Goal: Information Seeking & Learning: Learn about a topic

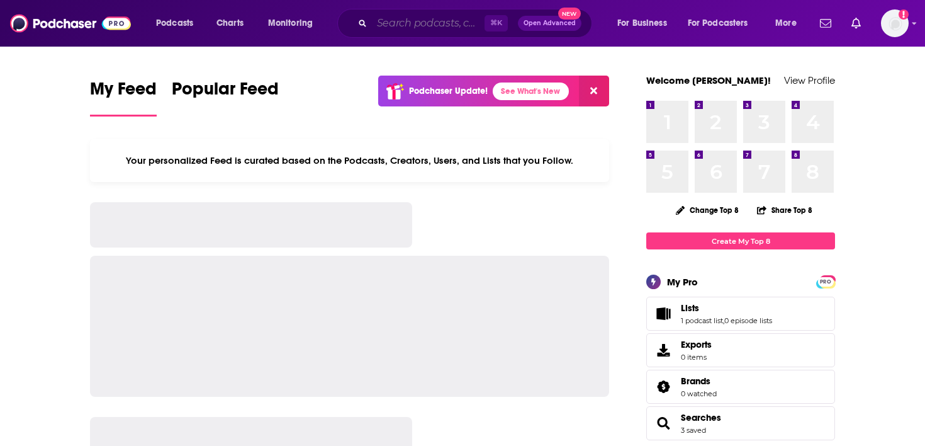
click at [385, 18] on input "Search podcasts, credits, & more..." at bounding box center [428, 23] width 113 height 20
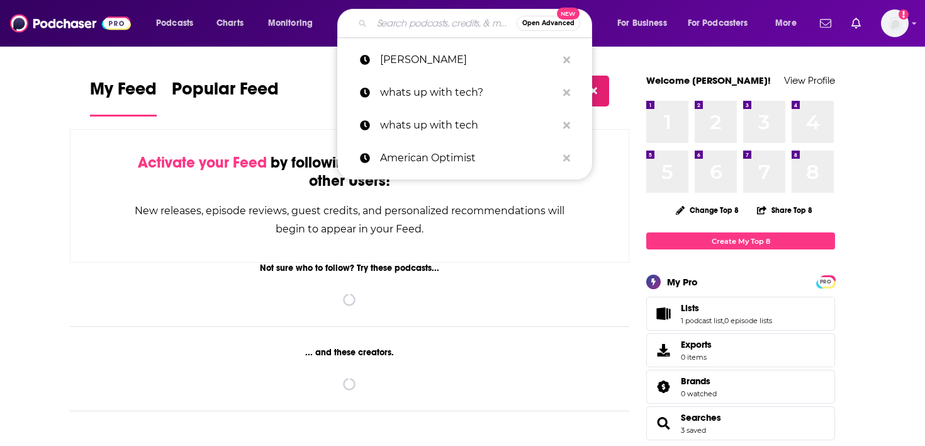
paste input "Politico Playbook"
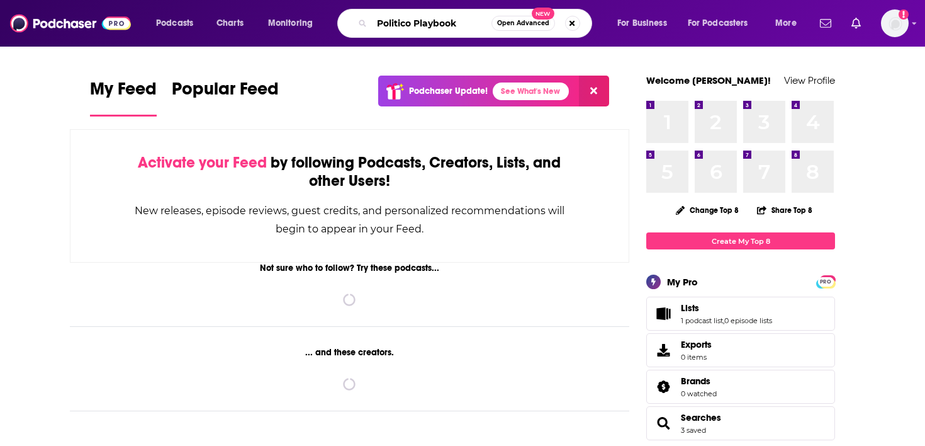
type input "Politico Playbook"
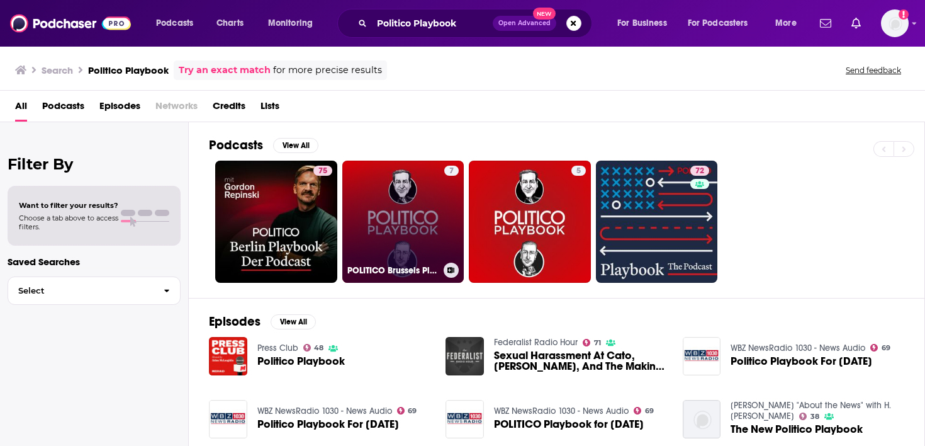
click at [386, 213] on link "7 POLITICO Brussels Playbook" at bounding box center [403, 221] width 122 height 122
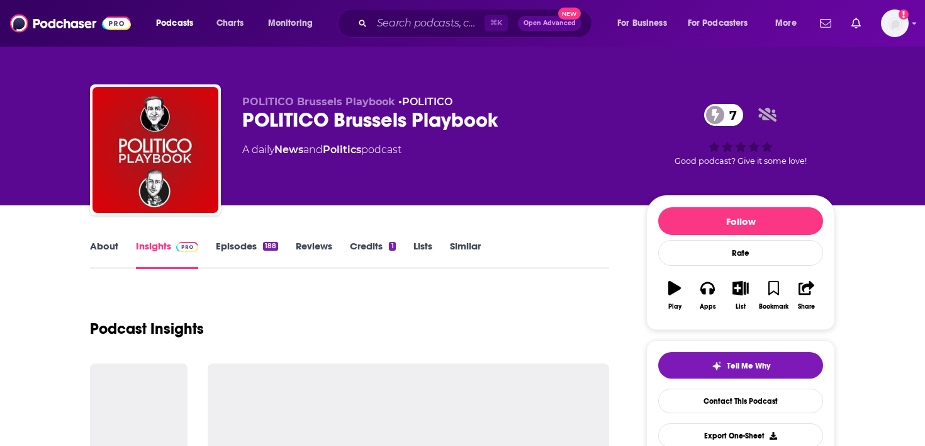
click at [244, 248] on link "Episodes 188" at bounding box center [247, 254] width 62 height 29
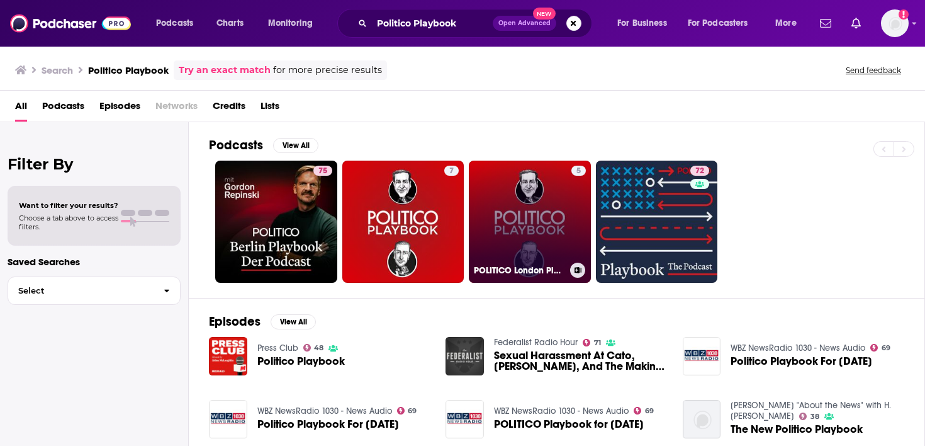
click at [547, 209] on link "5 POLITICO London Playbook" at bounding box center [530, 221] width 122 height 122
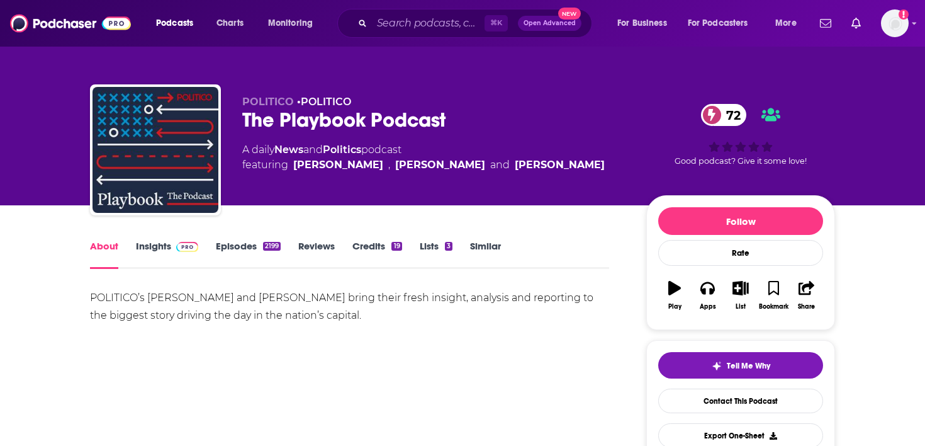
click at [166, 245] on link "Insights" at bounding box center [167, 254] width 62 height 29
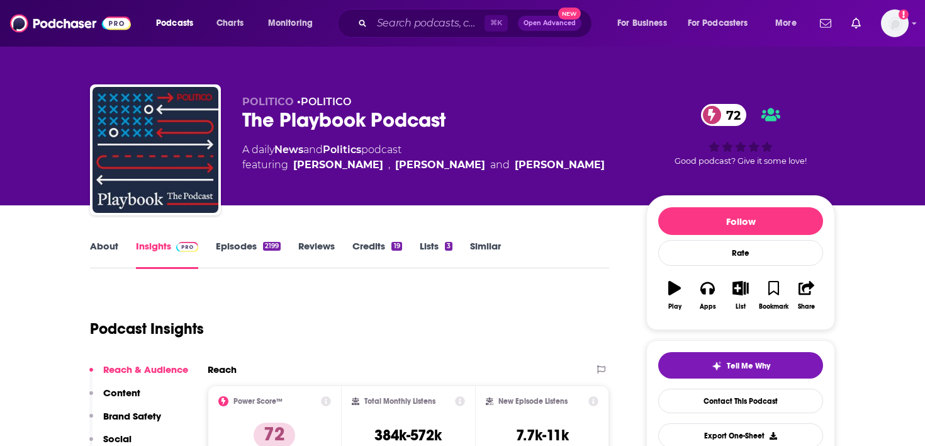
scroll to position [59, 0]
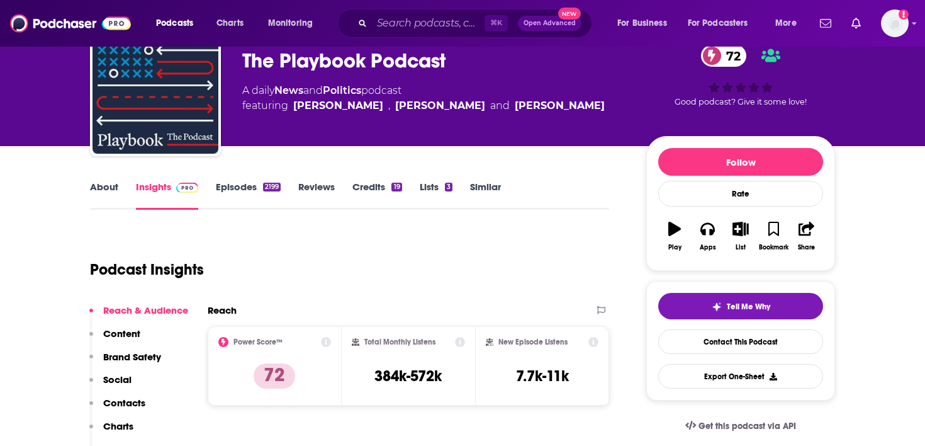
click at [98, 187] on link "About" at bounding box center [104, 195] width 28 height 29
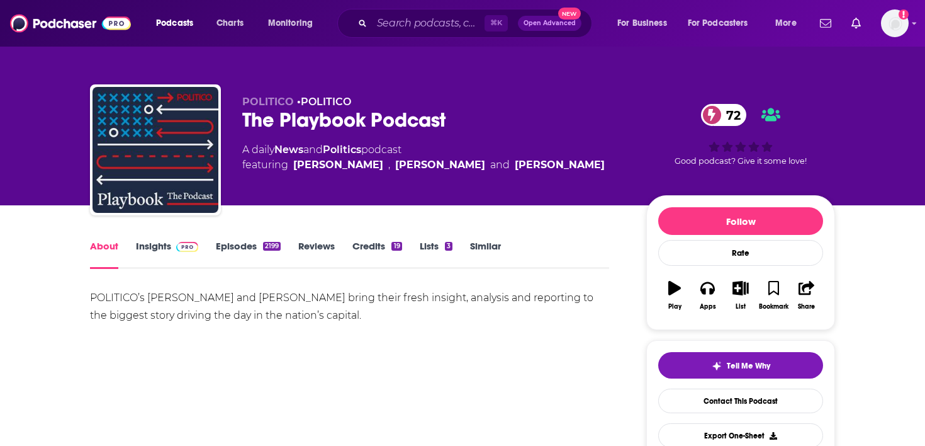
click at [167, 247] on link "Insights" at bounding box center [167, 254] width 62 height 29
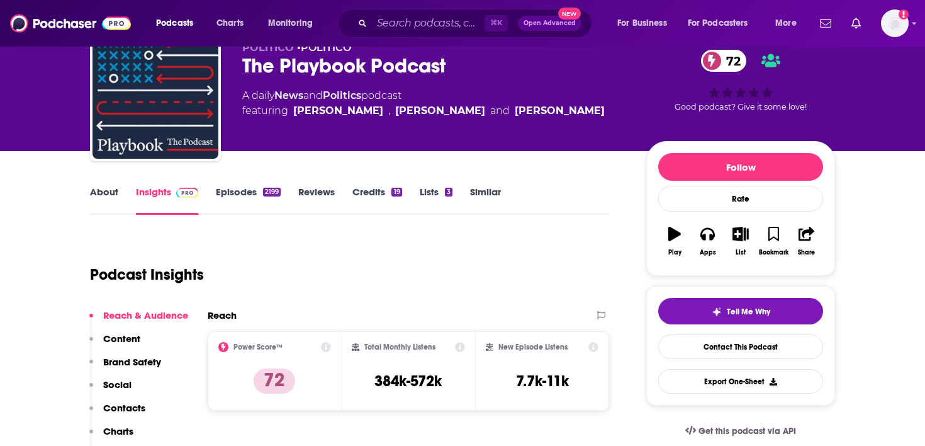
scroll to position [92, 0]
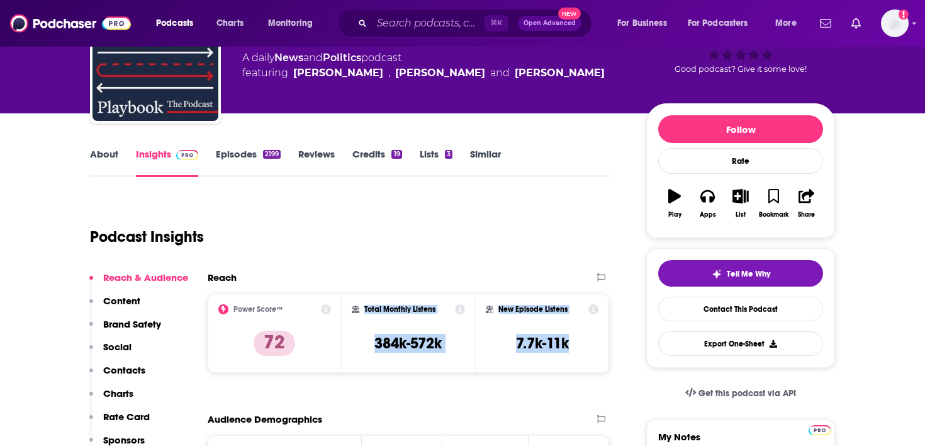
drag, startPoint x: 573, startPoint y: 341, endPoint x: 363, endPoint y: 309, distance: 212.0
click at [363, 309] on div "Power Score™ 72 Total Monthly Listens 384k-572k New Episode Listens 7.7k-11k" at bounding box center [409, 332] width 402 height 79
copy div "Total Monthly Listens 384k-572k New Episode Listens 7.7k-11k"
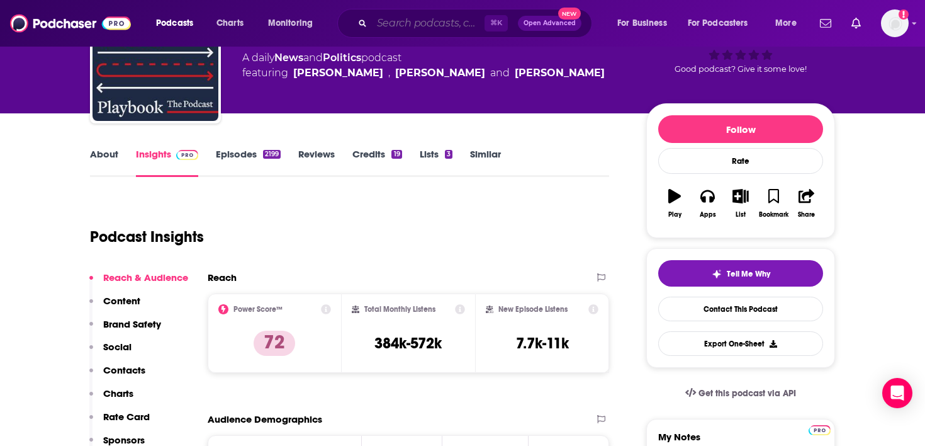
click at [427, 14] on input "Search podcasts, credits, & more..." at bounding box center [428, 23] width 113 height 20
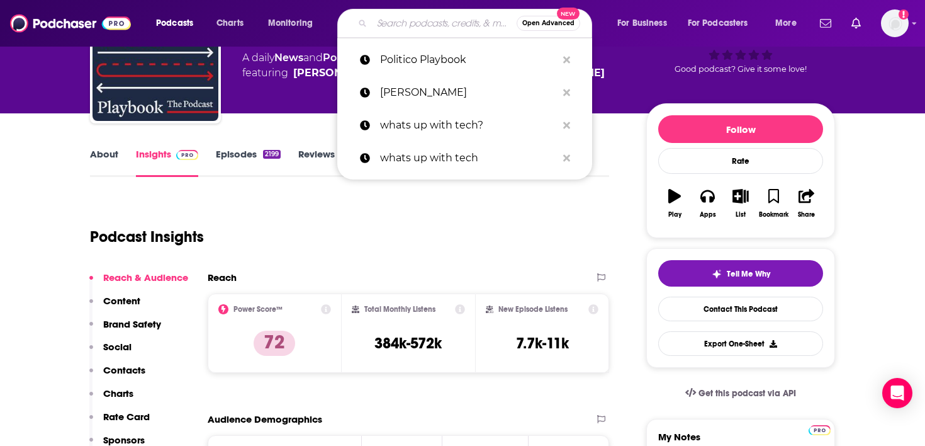
paste input "SCSP’s Memos to the President Podcast"
type input "SCSP’s Memos to the President Podcast"
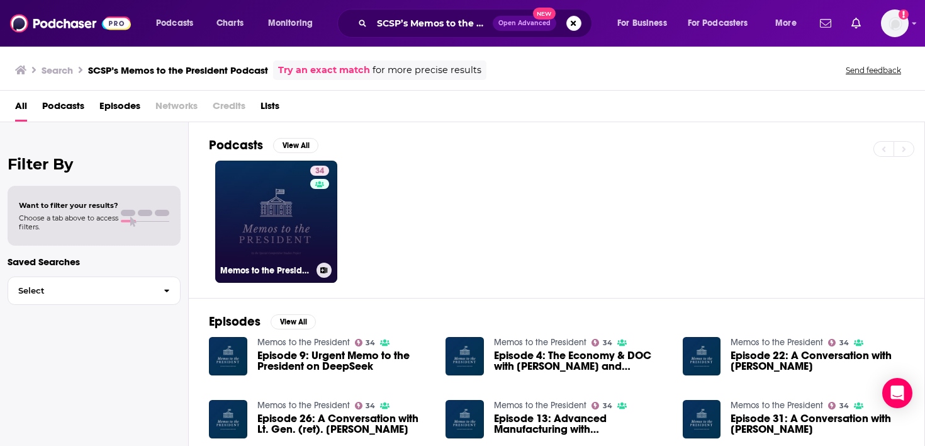
click at [262, 238] on link "34 Memos to the President" at bounding box center [276, 221] width 122 height 122
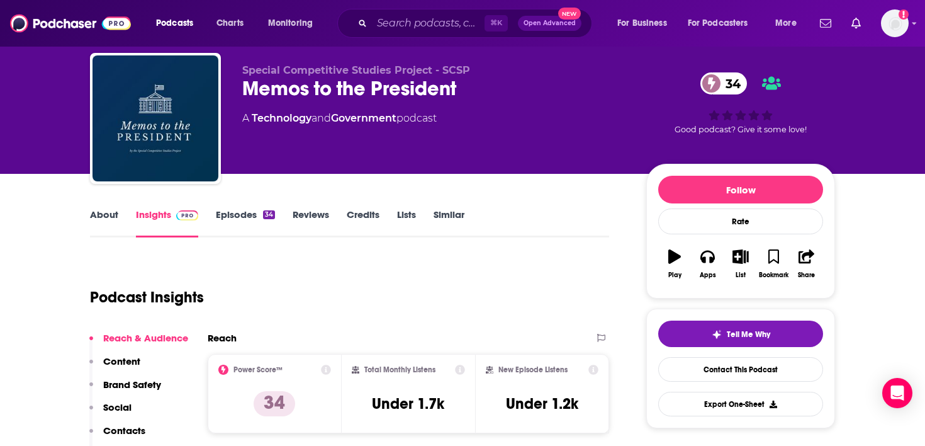
scroll to position [76, 0]
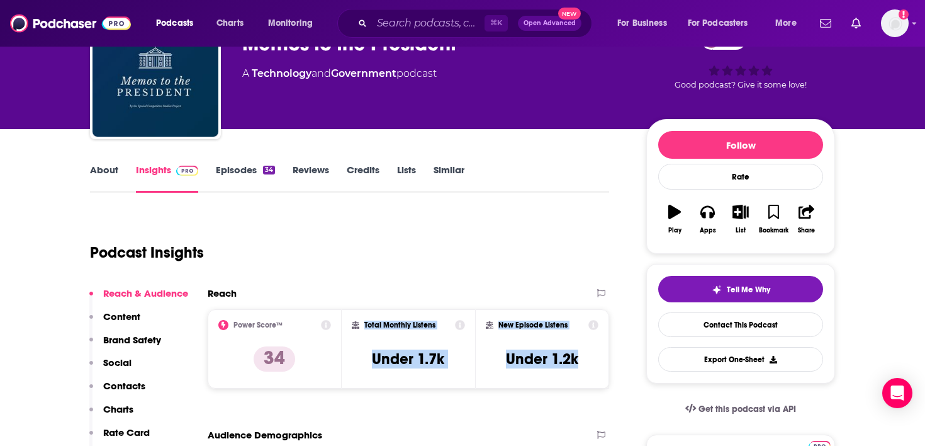
drag, startPoint x: 583, startPoint y: 354, endPoint x: 366, endPoint y: 324, distance: 219.3
click at [366, 324] on div "Power Score™ 34 Total Monthly Listens Under 1.7k New Episode Listens Under 1.2k" at bounding box center [409, 348] width 402 height 79
copy div "Total Monthly Listens Under 1.7k New Episode Listens Under 1.2k"
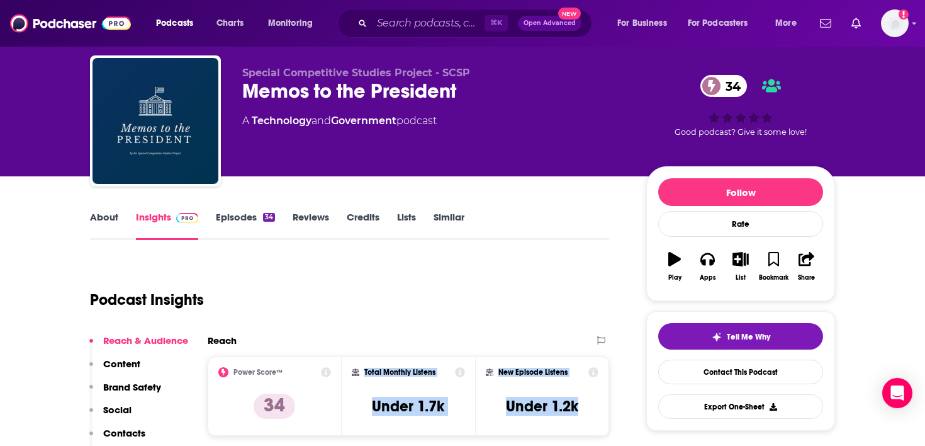
scroll to position [28, 0]
